Goal: Navigation & Orientation: Find specific page/section

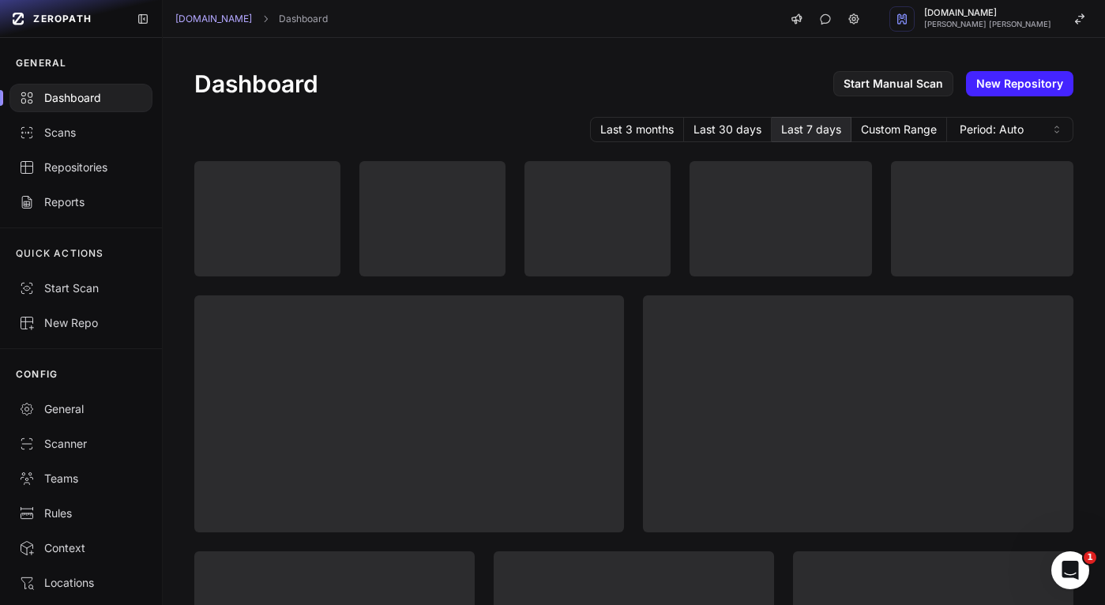
click at [66, 97] on div "Dashboard" at bounding box center [81, 98] width 124 height 16
click at [77, 126] on div "Scans" at bounding box center [81, 133] width 124 height 16
click at [90, 162] on div "Repositories" at bounding box center [81, 168] width 124 height 16
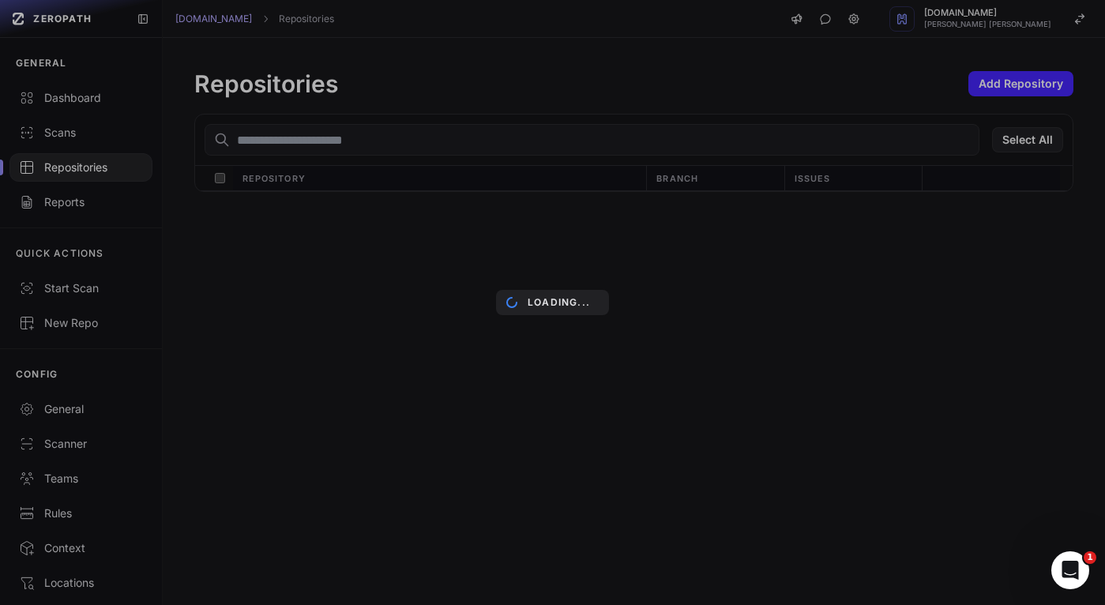
click at [80, 25] on div "Loading..." at bounding box center [552, 302] width 1105 height 605
click at [70, 20] on div "Loading..." at bounding box center [552, 302] width 1105 height 605
click at [145, 17] on div "Loading..." at bounding box center [552, 302] width 1105 height 605
click at [76, 20] on div "Loading..." at bounding box center [552, 302] width 1105 height 605
